Goal: Task Accomplishment & Management: Manage account settings

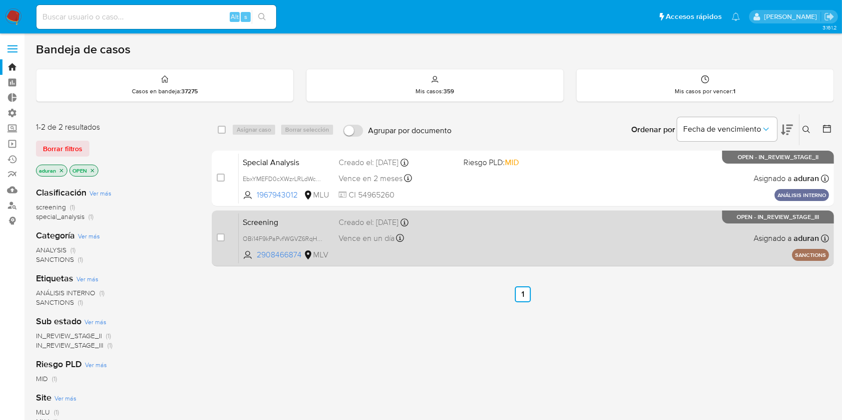
click at [501, 241] on div "Screening OBi14F9kPaPvfWGVZ6RqHYRy 2908466874 MLV Creado el: 06/10/2025 Creado …" at bounding box center [534, 238] width 590 height 50
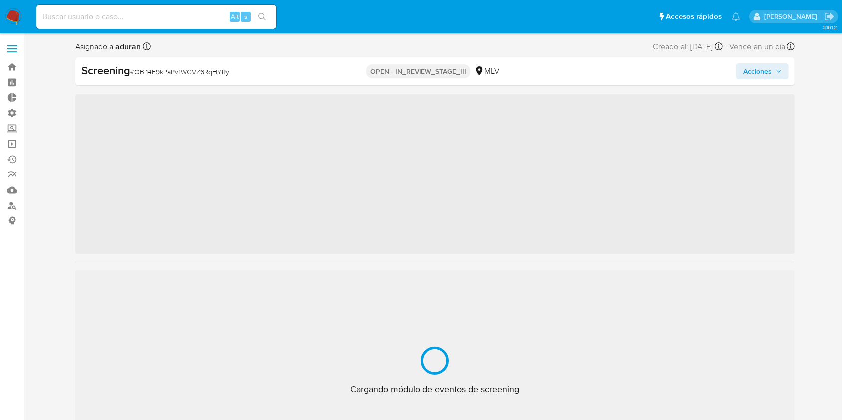
scroll to position [470, 0]
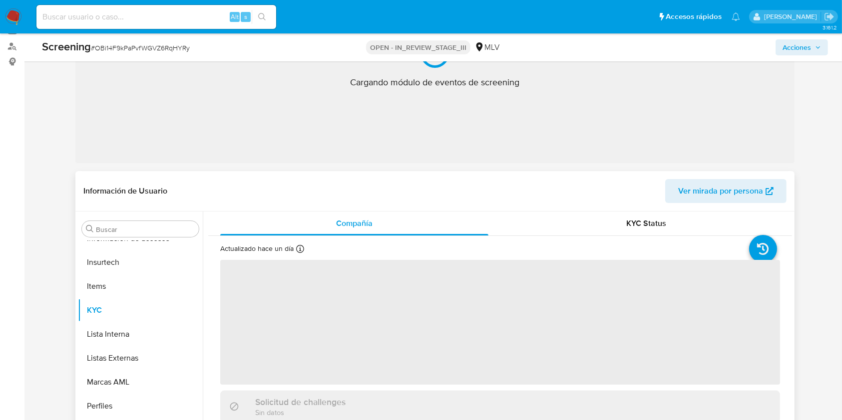
select select "10"
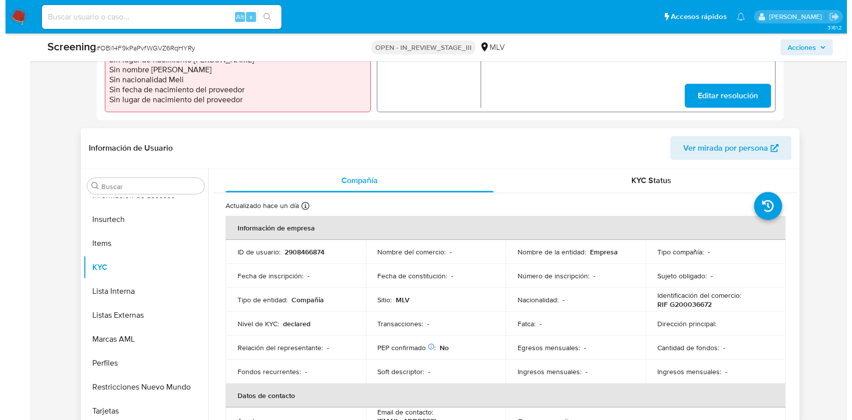
scroll to position [200, 0]
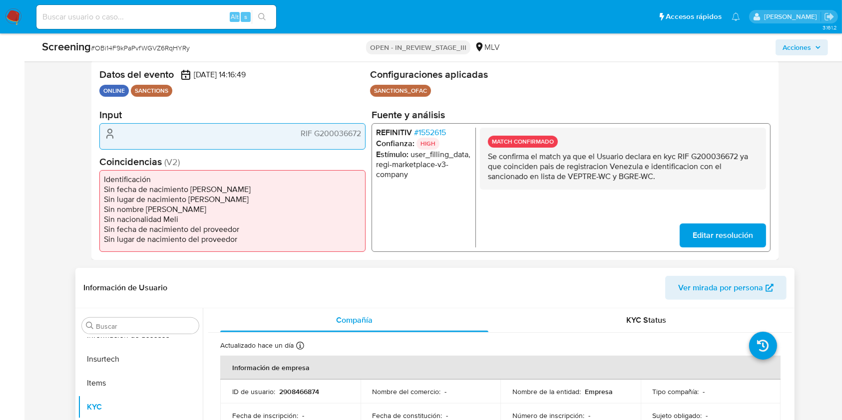
click at [423, 128] on span "# 1552615" at bounding box center [430, 133] width 32 height 10
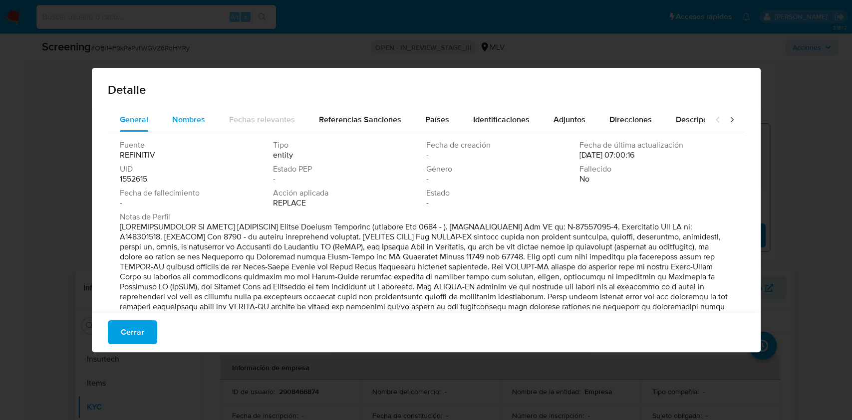
click at [188, 120] on span "Nombres" at bounding box center [188, 119] width 33 height 11
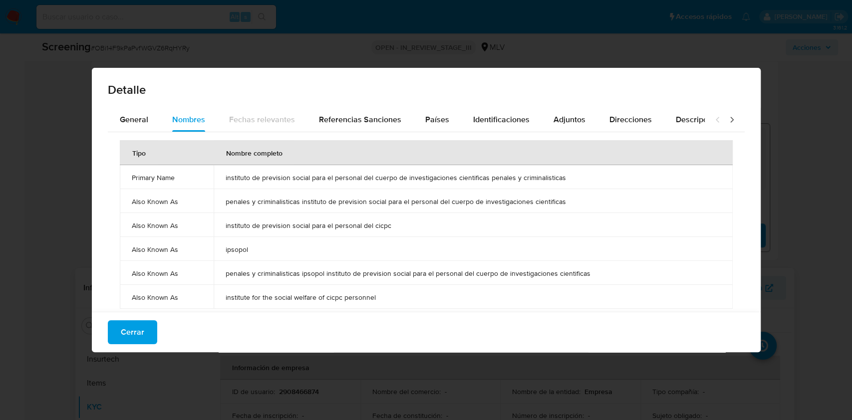
drag, startPoint x: 218, startPoint y: 176, endPoint x: 433, endPoint y: 183, distance: 214.8
click at [426, 184] on td "instituto de prevision social para el personal del cuerpo de investigaciones ci…" at bounding box center [473, 177] width 519 height 24
click at [442, 180] on span "instituto de prevision social para el personal del cuerpo de investigaciones ci…" at bounding box center [473, 177] width 495 height 9
drag, startPoint x: 532, startPoint y: 177, endPoint x: 205, endPoint y: 180, distance: 327.5
click at [205, 180] on tr "Primary Name instituto de prevision social para el personal del cuerpo de inves…" at bounding box center [426, 177] width 613 height 24
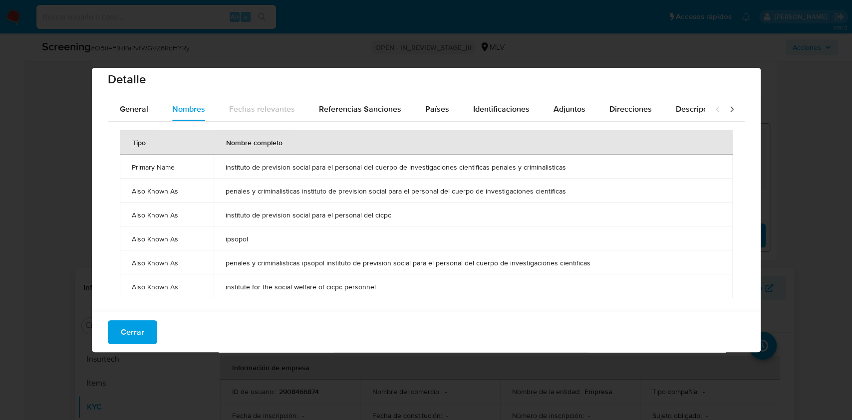
scroll to position [12, 0]
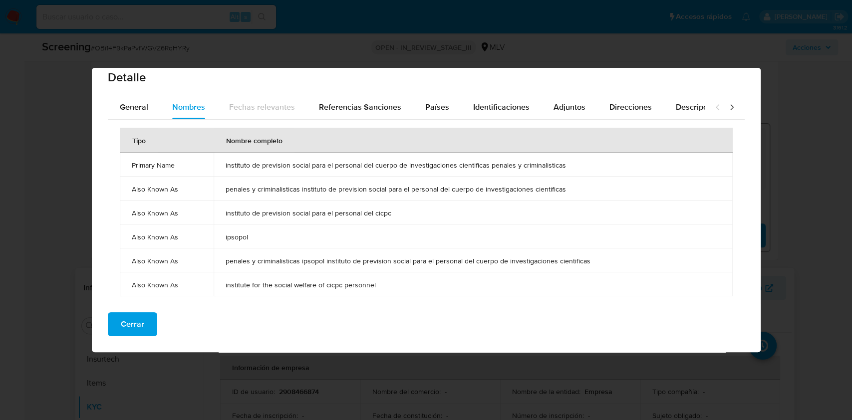
drag, startPoint x: 476, startPoint y: 167, endPoint x: 484, endPoint y: 167, distance: 8.5
click at [777, 174] on div "Detalle General Nombres Fechas relevantes Referencias Sanciones Países Identifi…" at bounding box center [426, 210] width 852 height 420
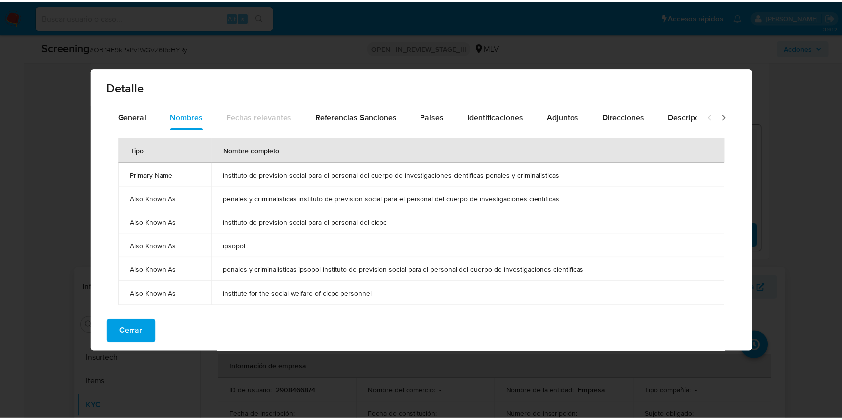
scroll to position [0, 0]
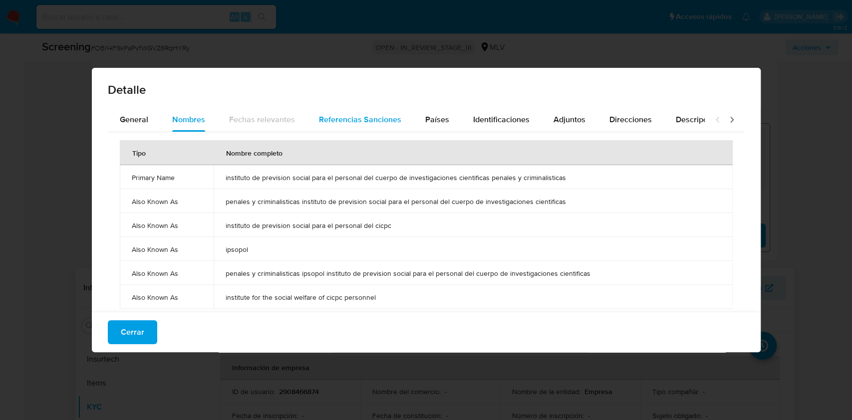
click at [349, 116] on span "Referencias Sanciones" at bounding box center [360, 119] width 82 height 11
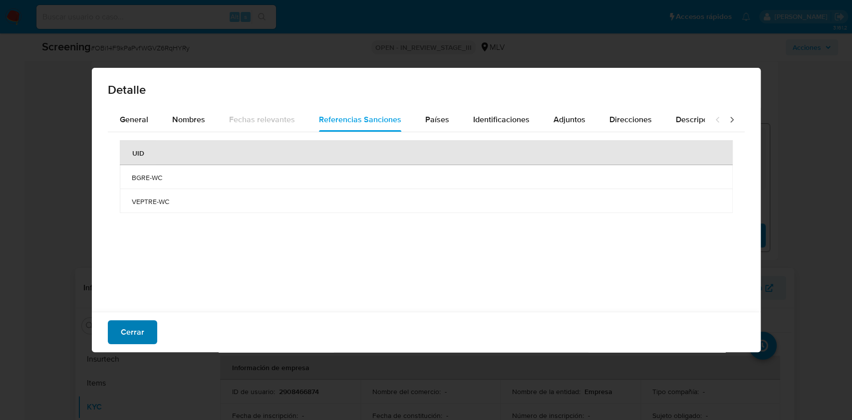
click at [123, 324] on span "Cerrar" at bounding box center [132, 333] width 23 height 22
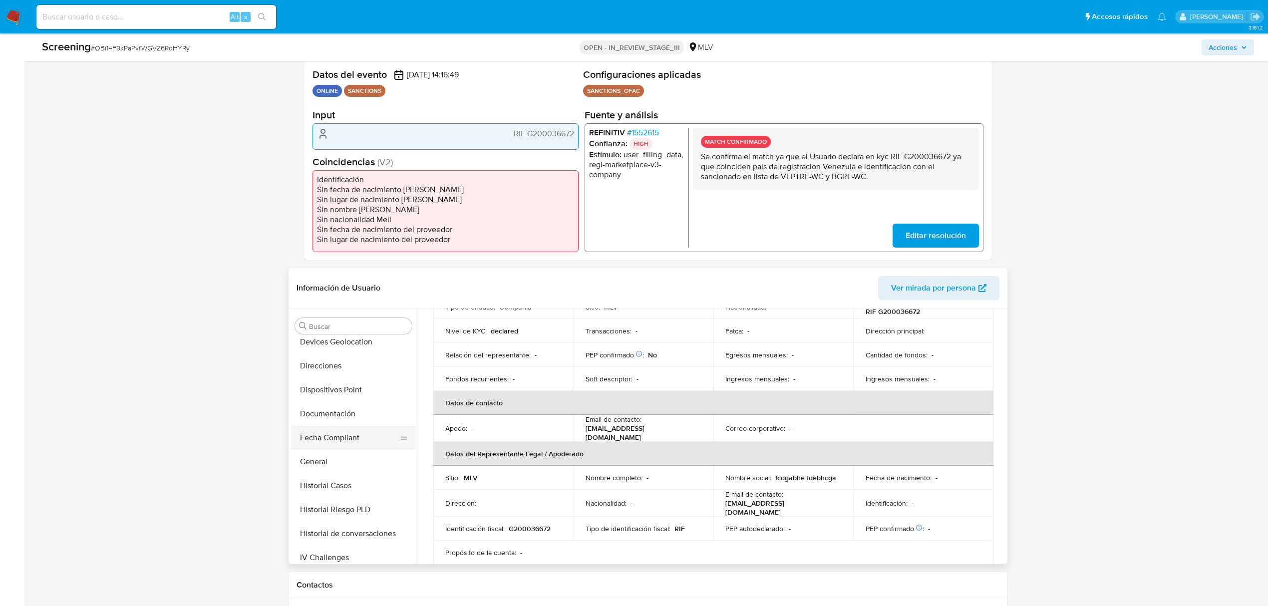
scroll to position [204, 0]
click at [343, 420] on button "General" at bounding box center [349, 482] width 117 height 24
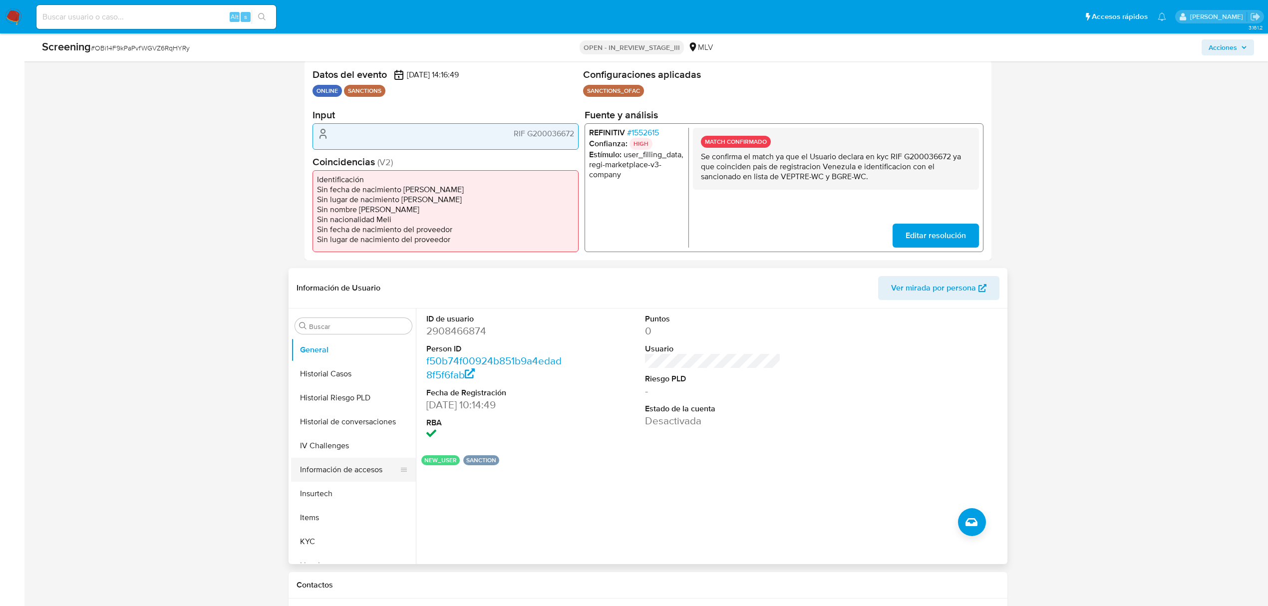
scroll to position [337, 0]
click at [316, 420] on button "KYC" at bounding box center [349, 541] width 117 height 24
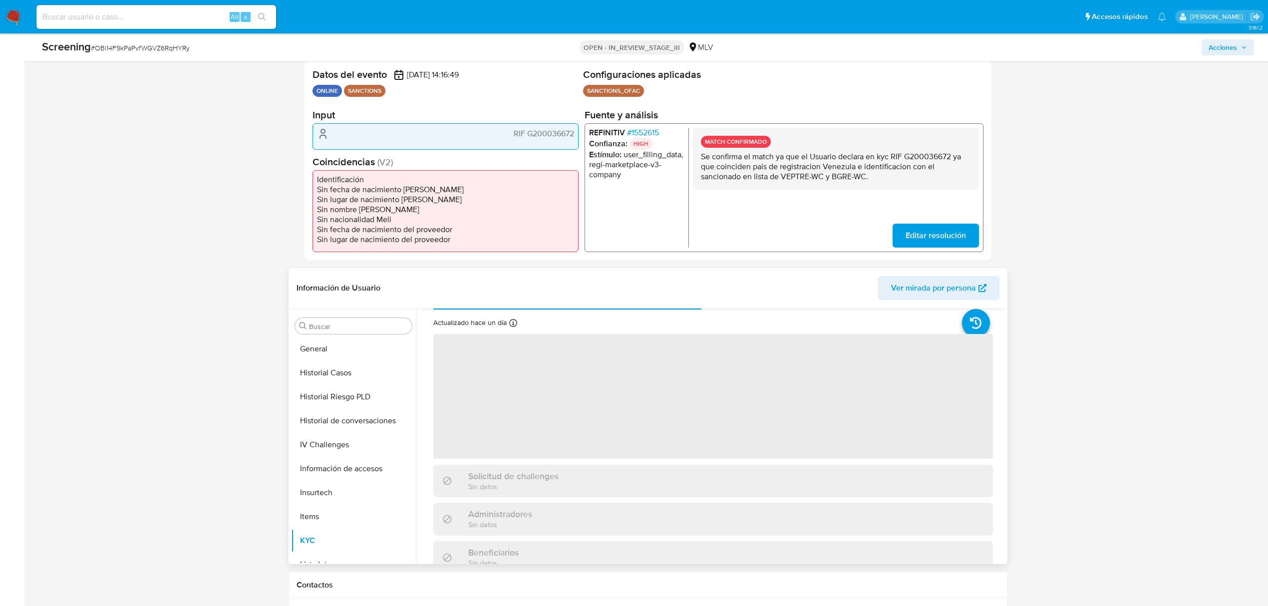
scroll to position [0, 0]
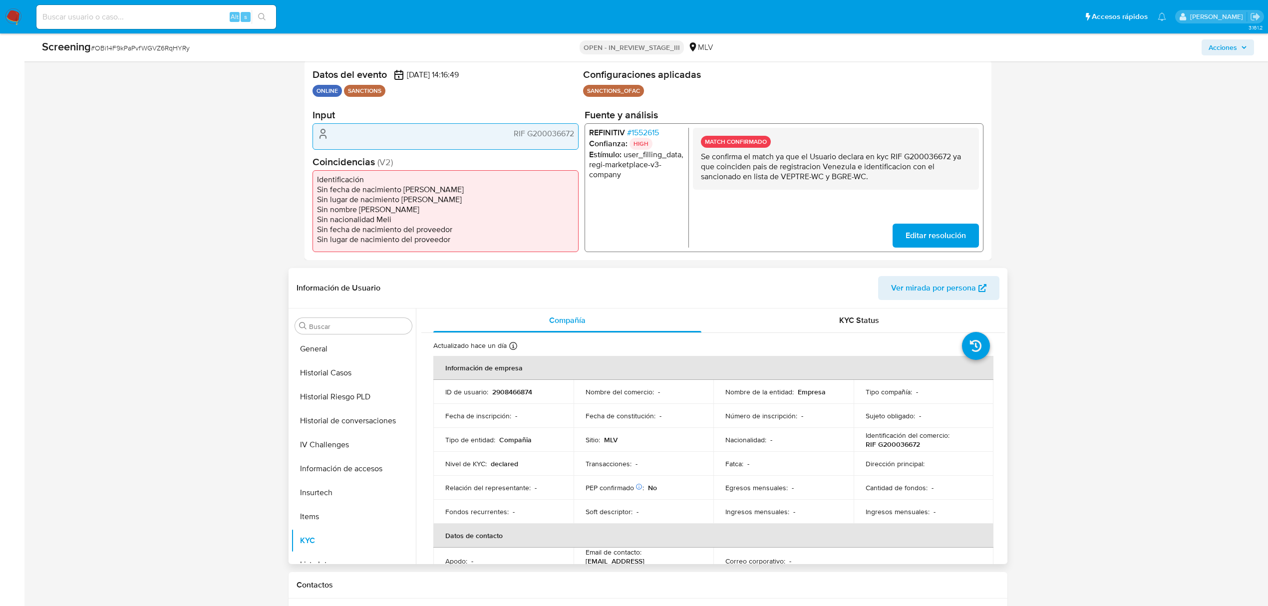
click at [852, 420] on p "RIF G200036672" at bounding box center [893, 444] width 54 height 9
copy p "G200036672"
click at [852, 420] on td "Identificación del comercio : RIF G200036672" at bounding box center [924, 440] width 140 height 24
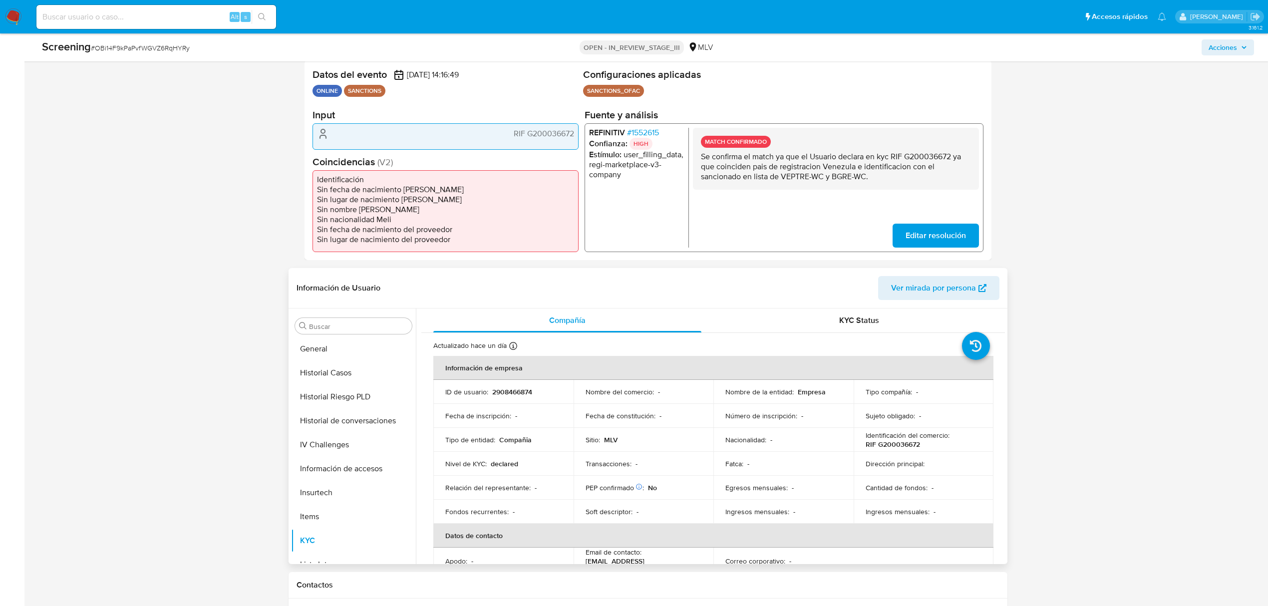
click at [852, 420] on p "RIF G200036672" at bounding box center [893, 444] width 54 height 9
copy p "G200036672"
click at [640, 128] on span "# 1552615" at bounding box center [643, 133] width 32 height 10
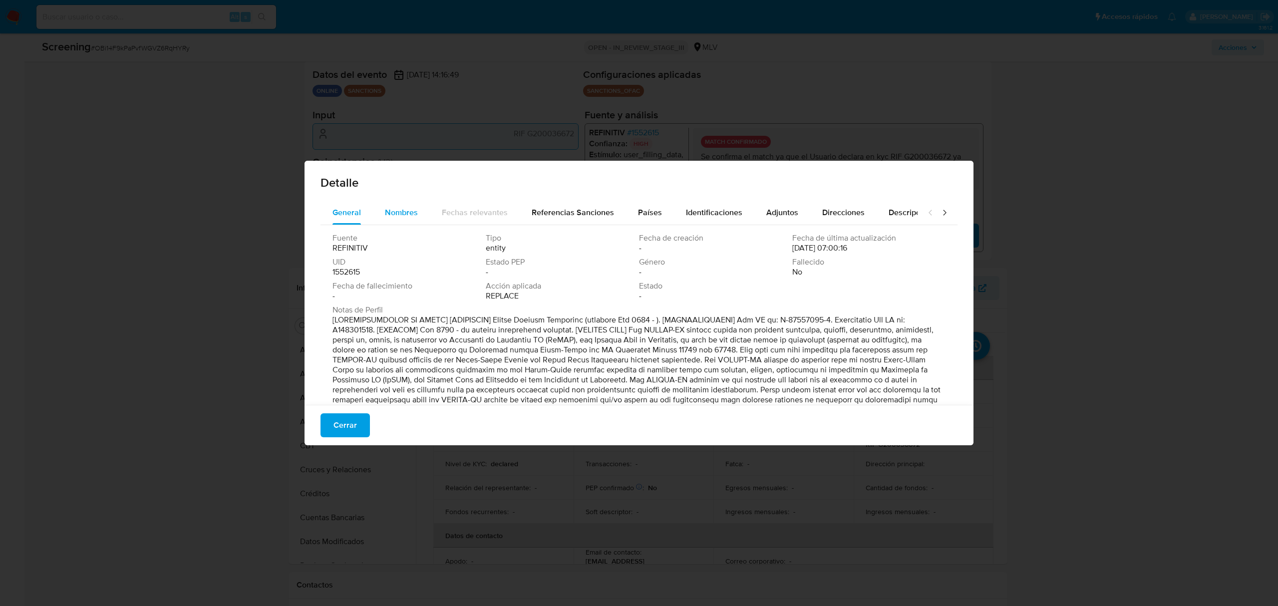
click at [396, 216] on span "Nombres" at bounding box center [401, 212] width 33 height 11
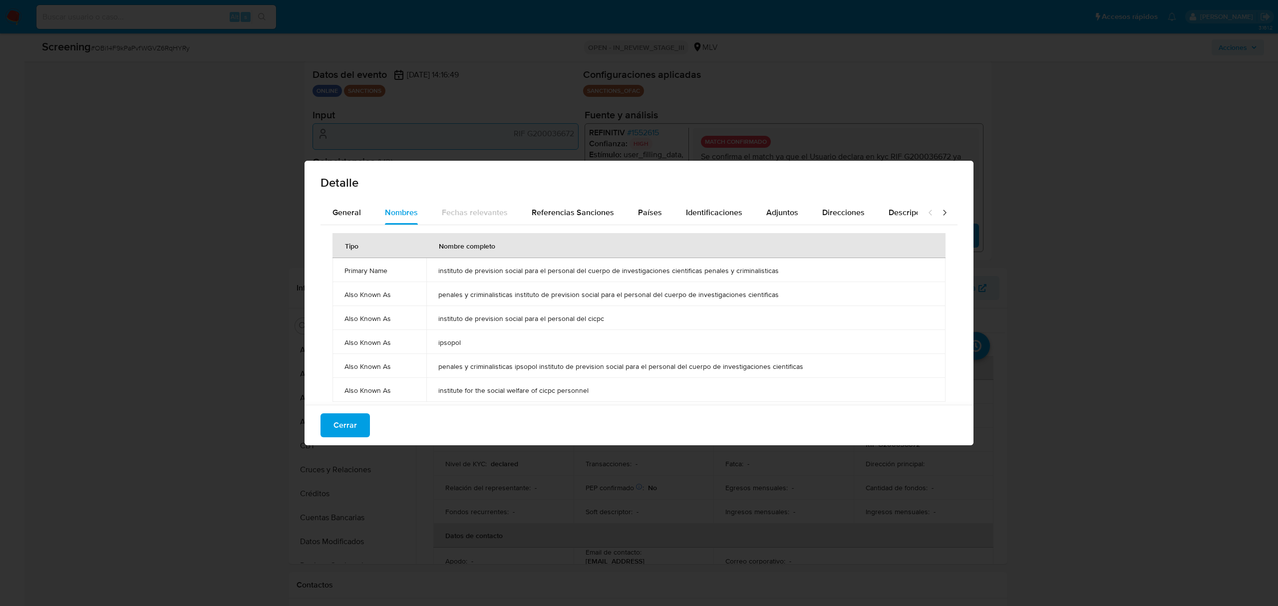
drag, startPoint x: 436, startPoint y: 268, endPoint x: 777, endPoint y: 270, distance: 341.5
click at [780, 269] on td "instituto de prevision social para el personal del cuerpo de investigaciones ci…" at bounding box center [685, 270] width 519 height 24
click at [852, 420] on div "Detalle General Nombres Fechas relevantes Referencias Sanciones Países Identifi…" at bounding box center [639, 303] width 1278 height 606
drag, startPoint x: 1104, startPoint y: 412, endPoint x: 991, endPoint y: 278, distance: 175.7
click at [852, 411] on div "Detalle General Nombres Fechas relevantes Referencias Sanciones Países Identifi…" at bounding box center [639, 303] width 1278 height 606
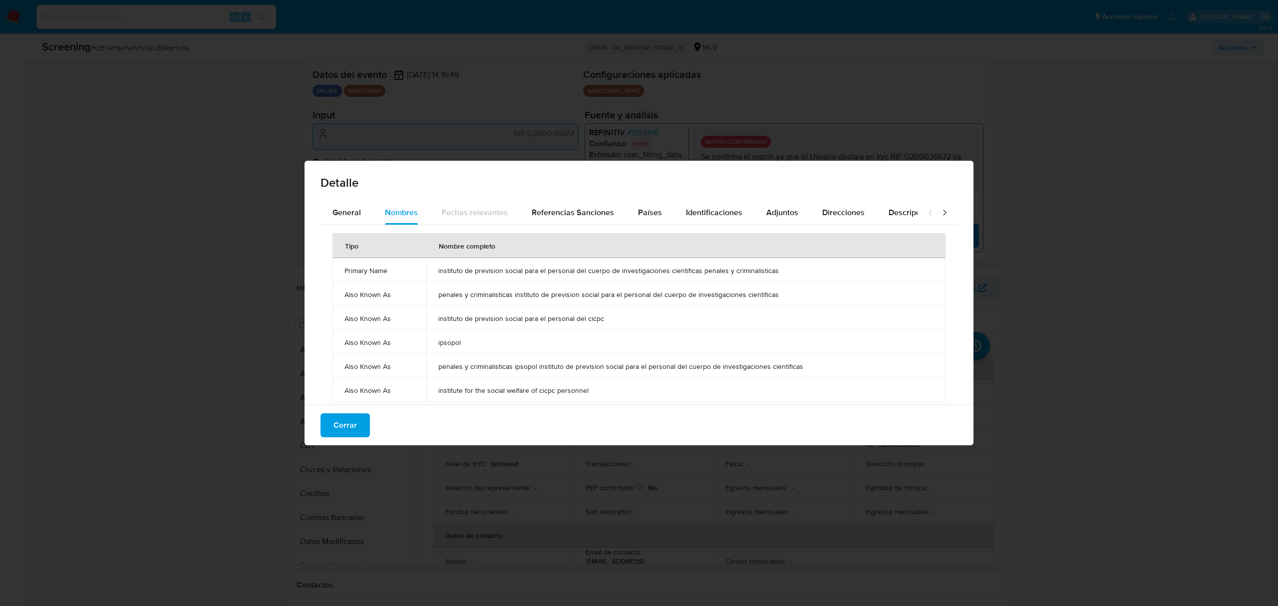
click at [350, 420] on span "Cerrar" at bounding box center [345, 425] width 23 height 22
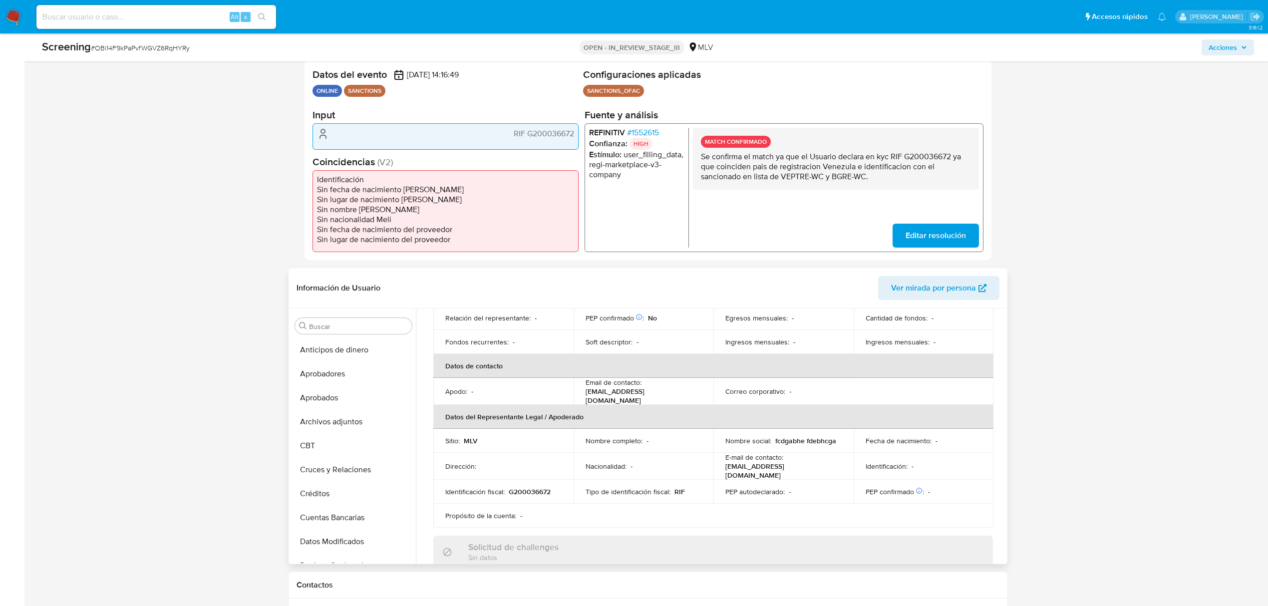
scroll to position [200, 0]
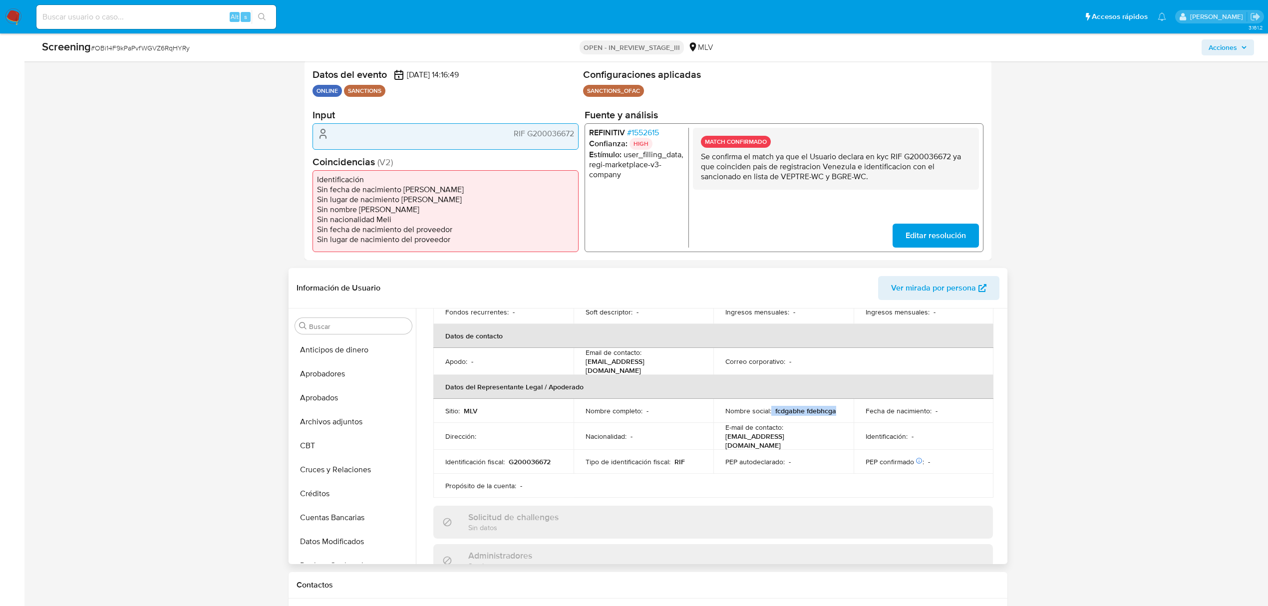
drag, startPoint x: 835, startPoint y: 411, endPoint x: 769, endPoint y: 411, distance: 66.4
click at [769, 411] on div "Nombre social : fcdgabhe fdebhcga" at bounding box center [783, 410] width 116 height 9
click at [772, 408] on div "Nombre social : fcdgabhe fdebhcga" at bounding box center [783, 410] width 116 height 9
copy p "fcdgabhe fdebhcga"
drag, startPoint x: 819, startPoint y: 440, endPoint x: 717, endPoint y: 441, distance: 101.4
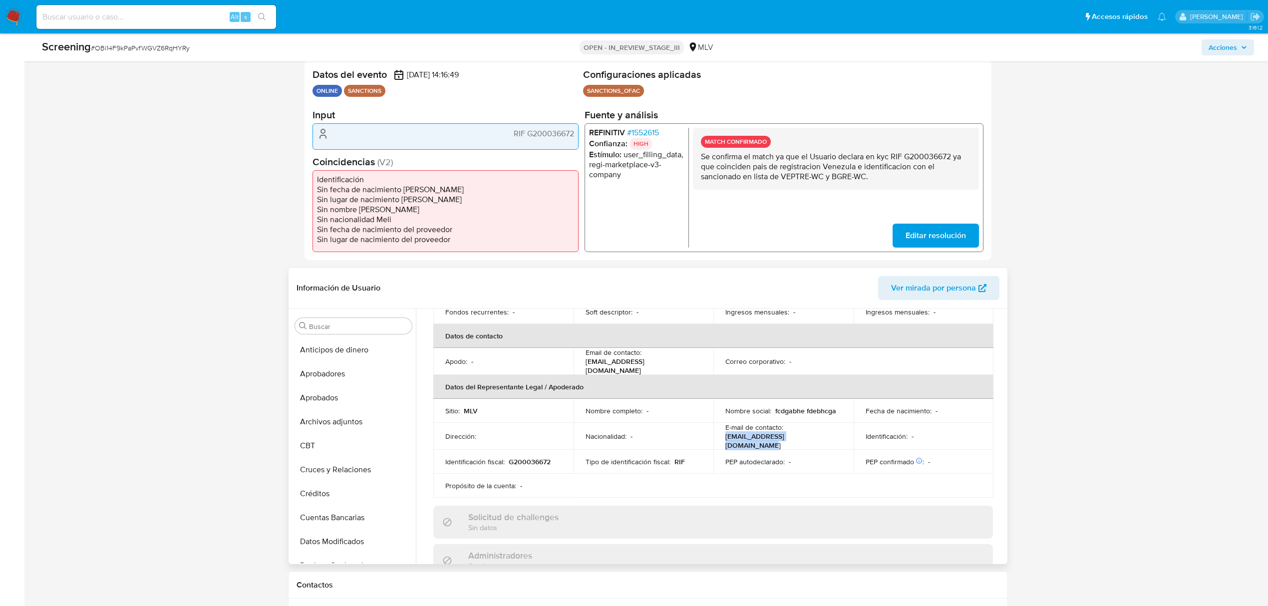
click at [717, 420] on td "E-mail de contacto : tecnologiaipsopol@gmail.com" at bounding box center [783, 436] width 140 height 27
copy p "tecnologiaipsopol@gmail.com"
click at [653, 130] on span "# 1552615" at bounding box center [643, 133] width 32 height 10
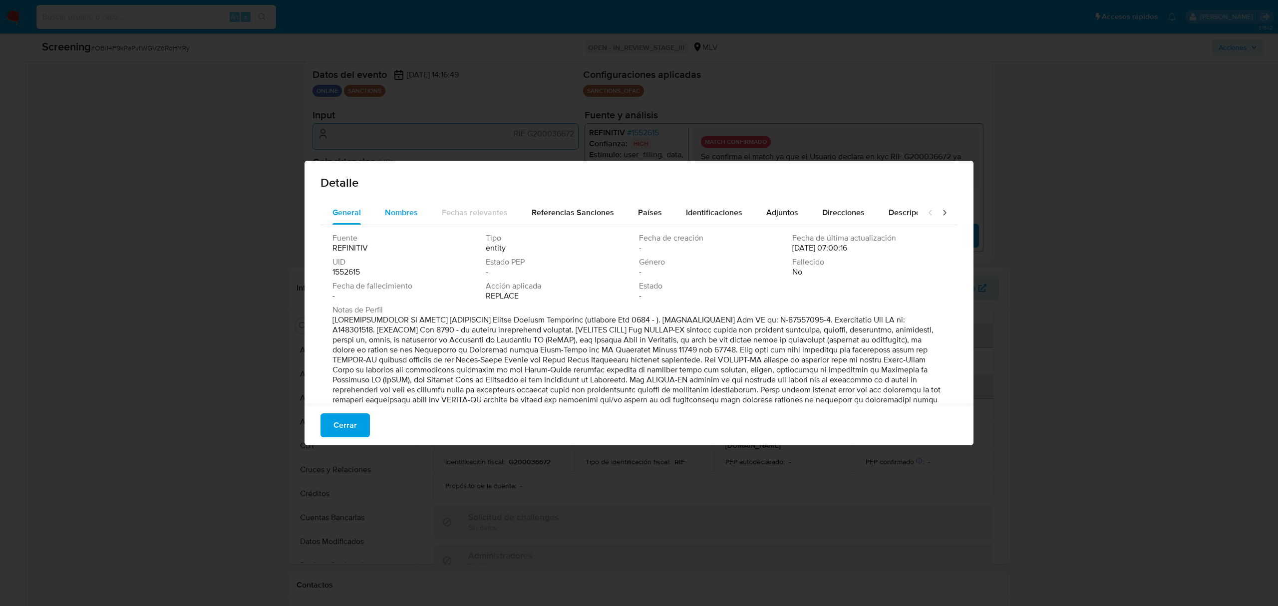
click at [401, 211] on span "Nombres" at bounding box center [401, 212] width 33 height 11
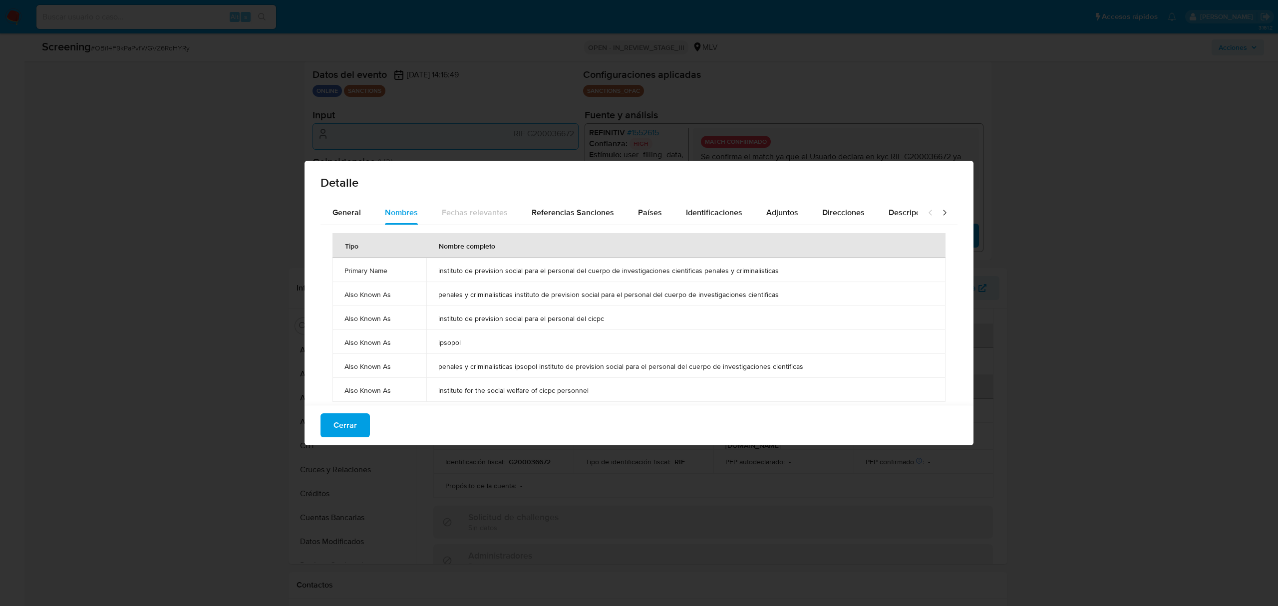
drag, startPoint x: 465, startPoint y: 332, endPoint x: 427, endPoint y: 340, distance: 38.8
click at [427, 340] on td "ipsopol" at bounding box center [685, 342] width 519 height 24
click at [261, 324] on div "Detalle General Nombres Fechas relevantes Referencias Sanciones Países Identifi…" at bounding box center [639, 303] width 1278 height 606
drag, startPoint x: 354, startPoint y: 430, endPoint x: 348, endPoint y: 418, distance: 12.7
click at [350, 420] on span "Cerrar" at bounding box center [345, 425] width 23 height 22
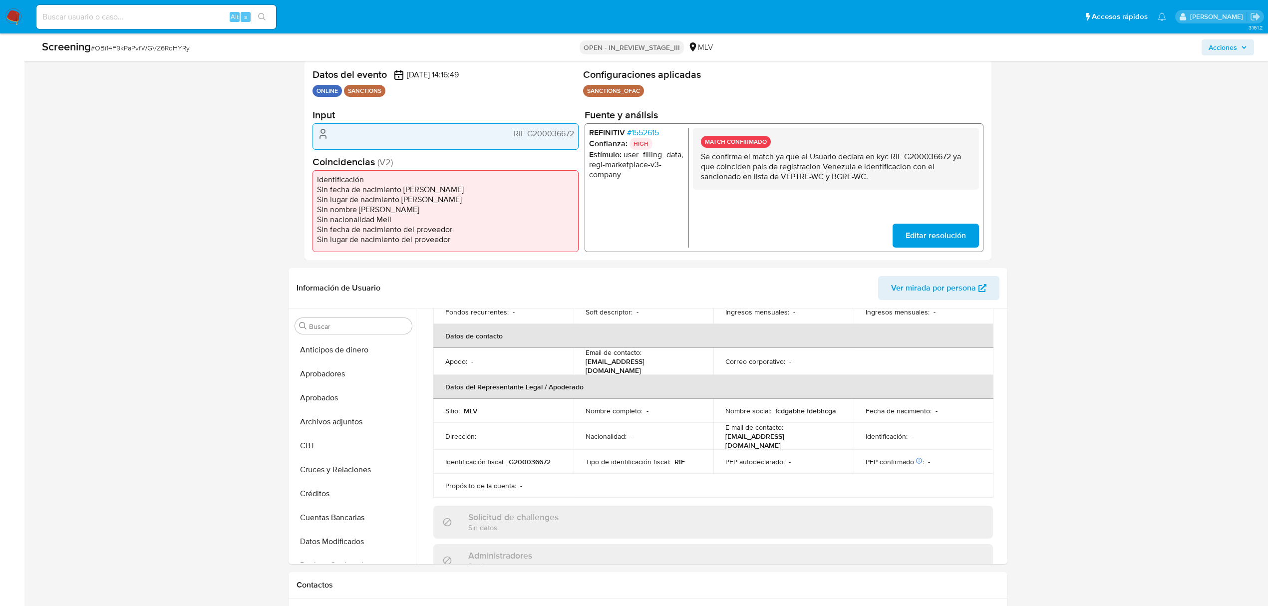
scroll to position [0, 0]
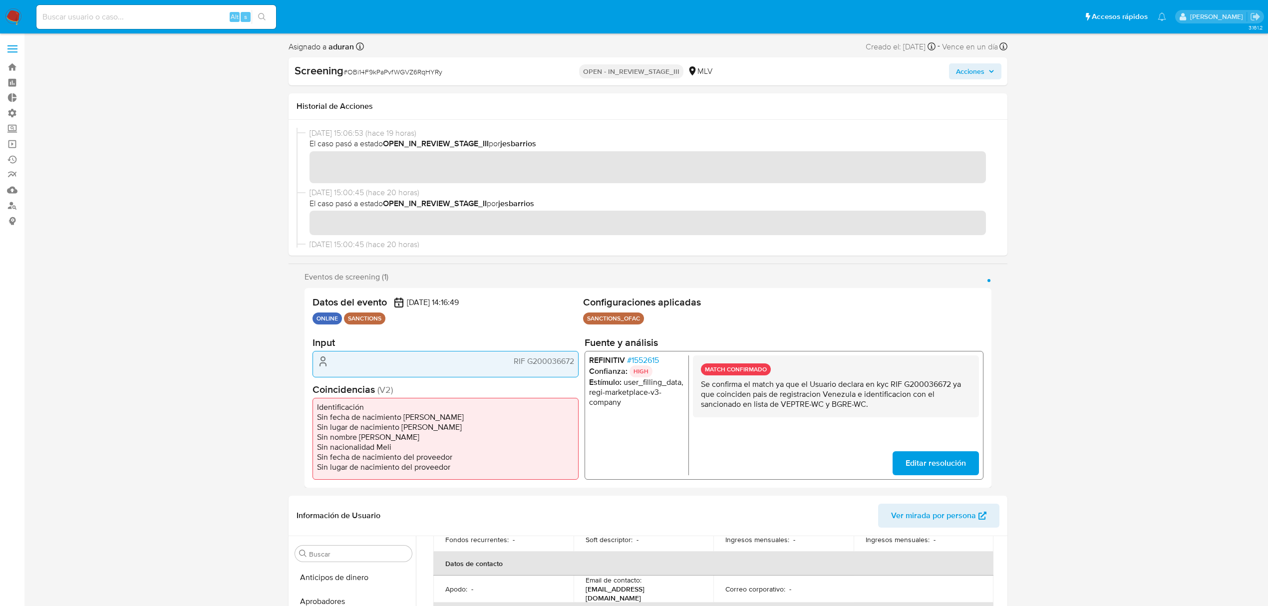
click at [852, 71] on span "Acciones" at bounding box center [970, 71] width 28 height 16
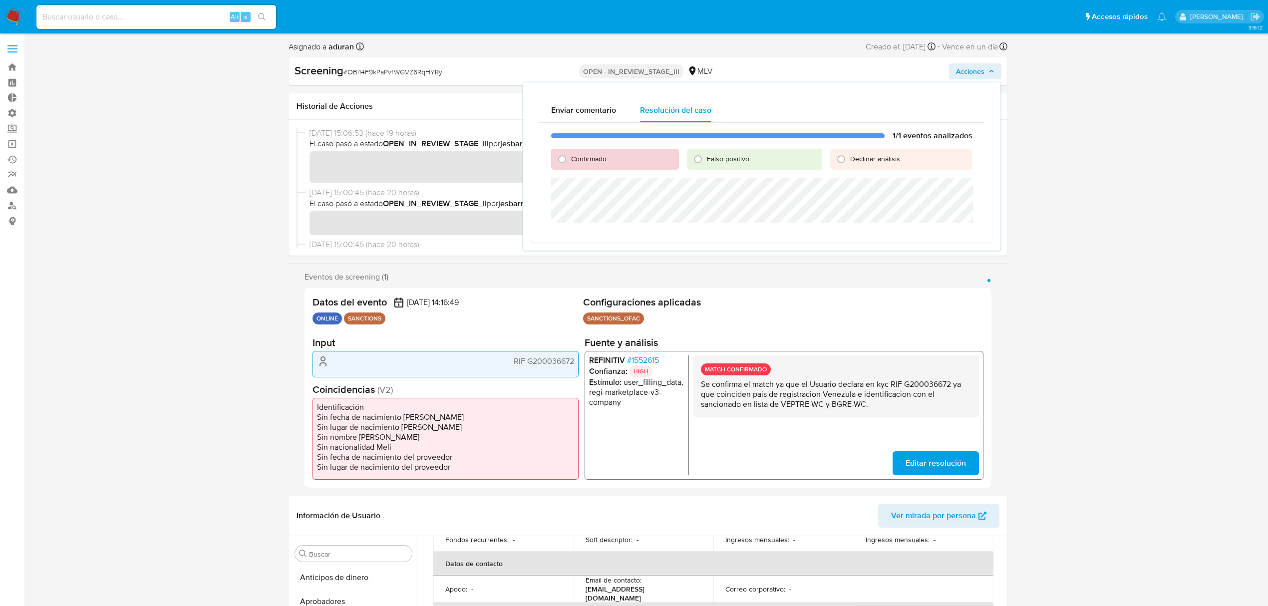
click at [593, 162] on span "Confirmado" at bounding box center [588, 159] width 35 height 10
click at [570, 162] on input "Confirmado" at bounding box center [562, 159] width 16 height 16
radio input "true"
click at [852, 280] on span "Cerrar Caso" at bounding box center [938, 281] width 48 height 14
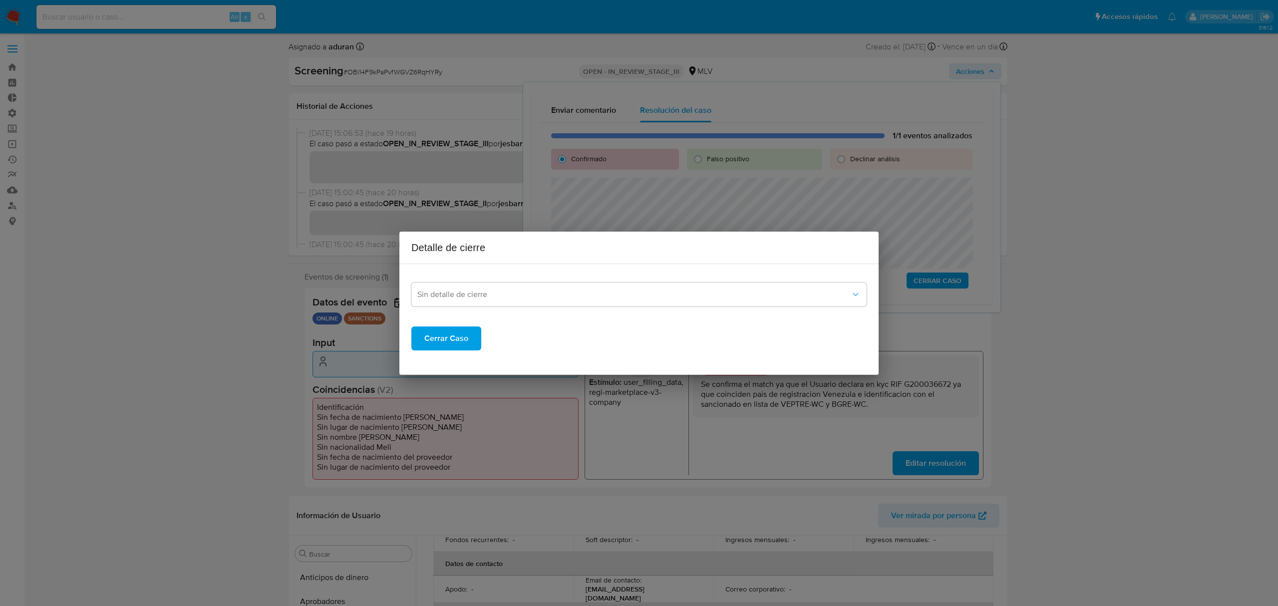
click at [450, 347] on span "Cerrar Caso" at bounding box center [446, 339] width 44 height 22
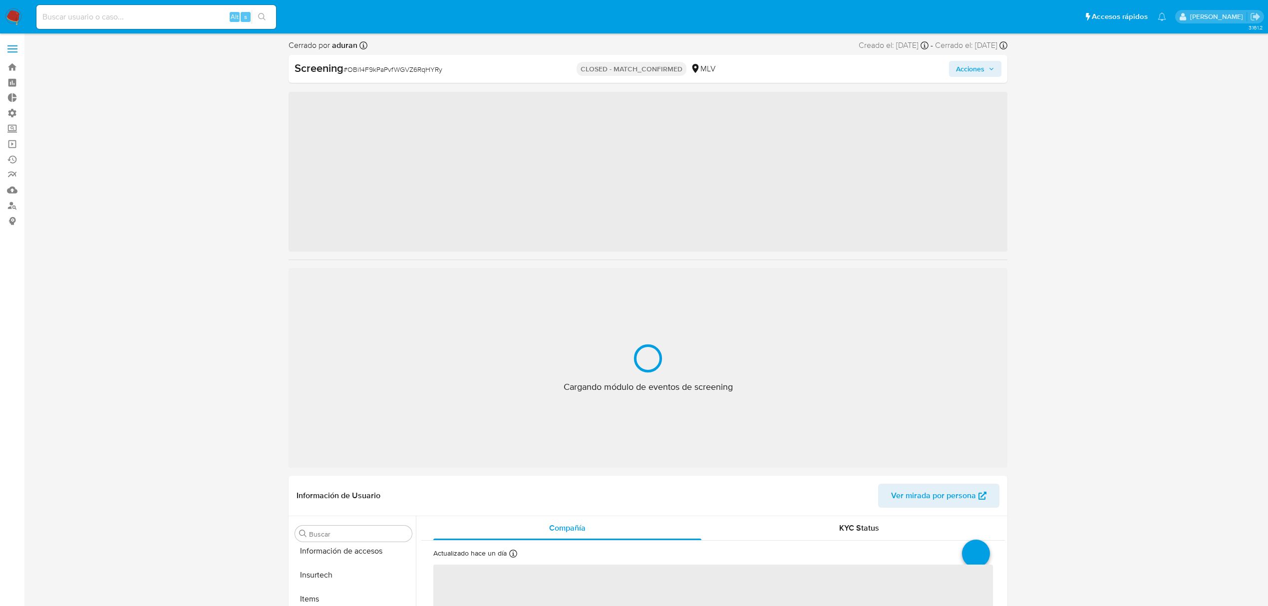
scroll to position [470, 0]
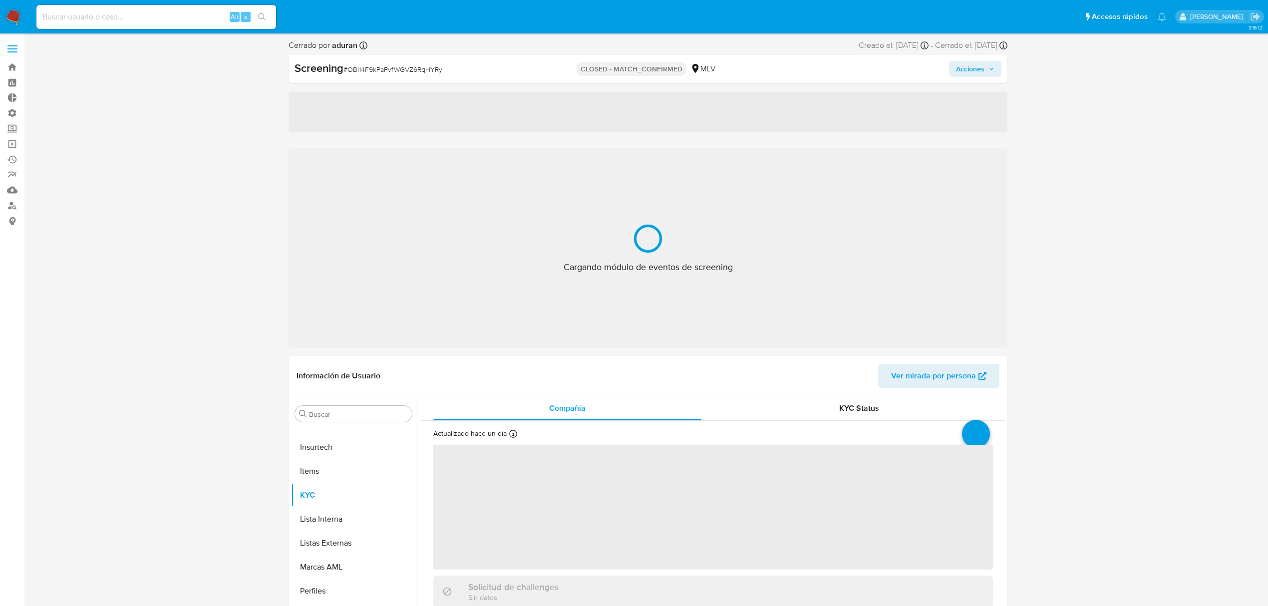
select select "10"
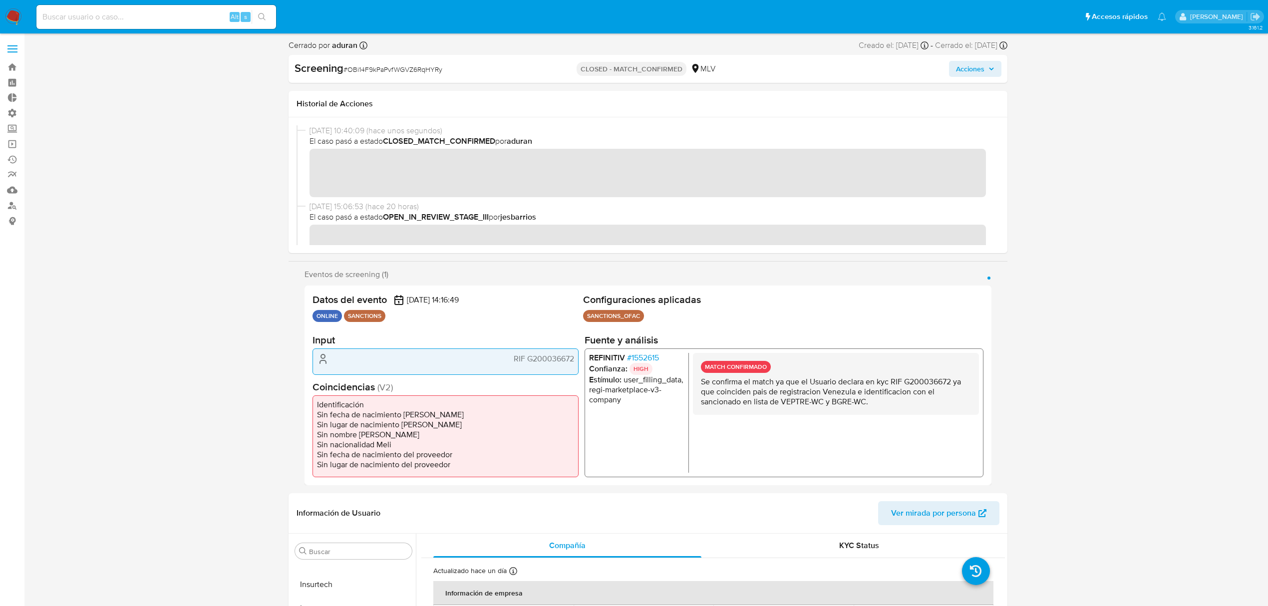
click at [13, 14] on img at bounding box center [13, 16] width 17 height 17
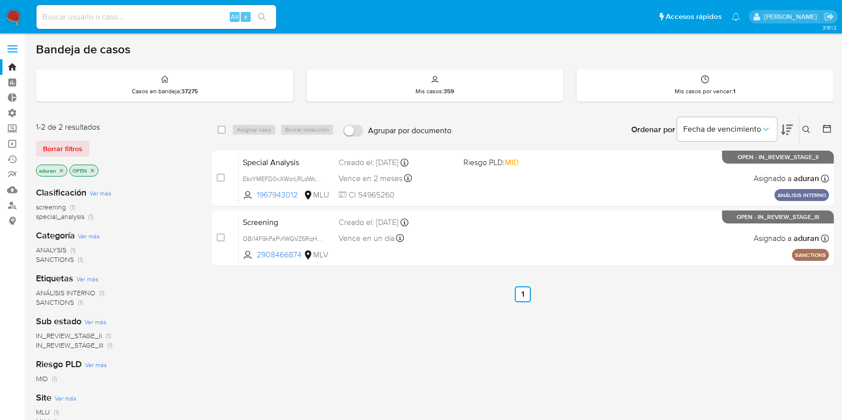
click at [742, 369] on div "select-all-cases-checkbox Asignar caso Borrar selección Agrupar por documento O…" at bounding box center [523, 340] width 622 height 452
